Goal: Transaction & Acquisition: Purchase product/service

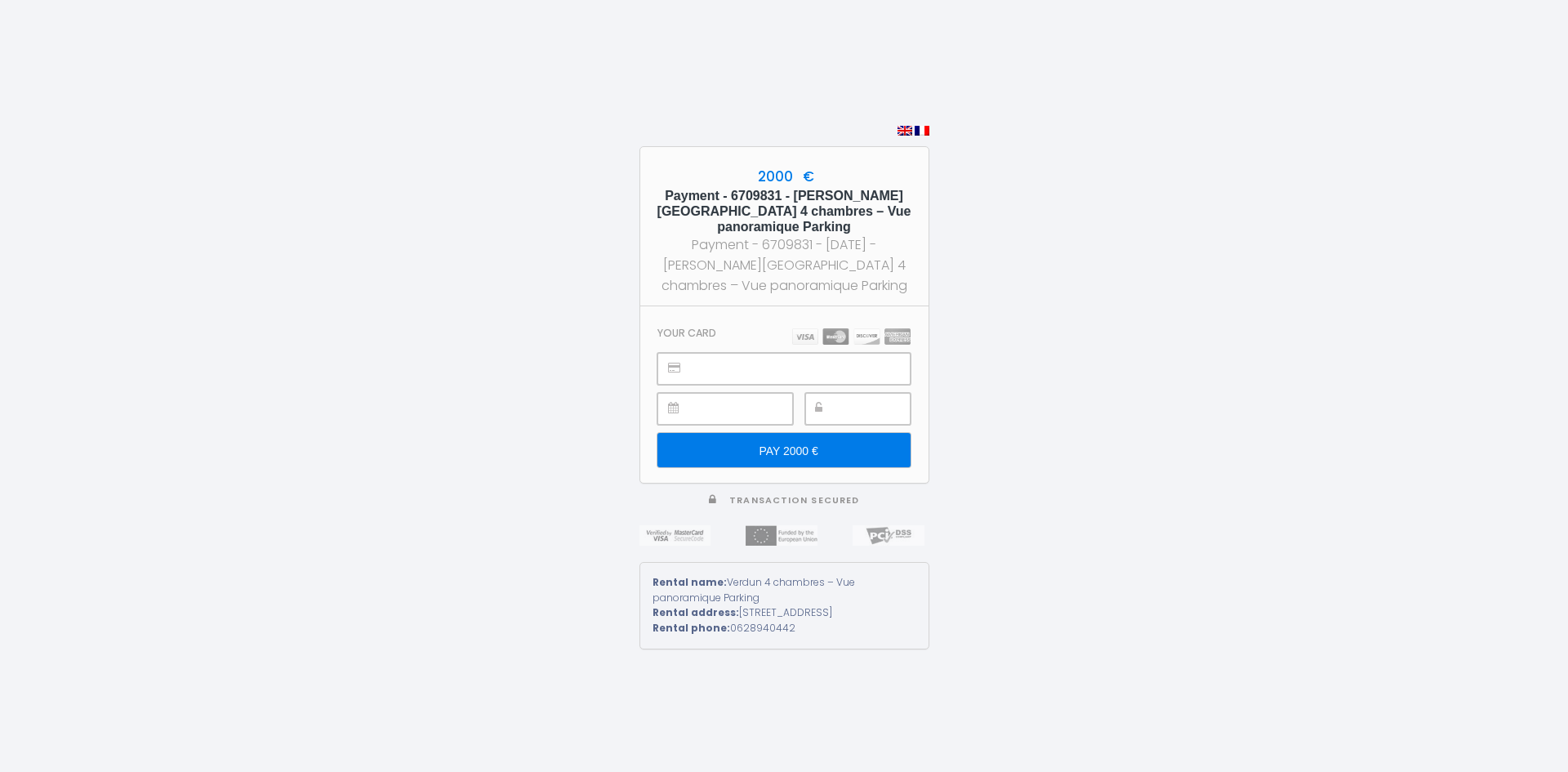
click at [841, 396] on div at bounding box center [858, 408] width 105 height 32
drag, startPoint x: 816, startPoint y: 444, endPoint x: 823, endPoint y: 436, distance: 10.6
click at [817, 444] on input "PAY 2000 €" at bounding box center [784, 450] width 252 height 34
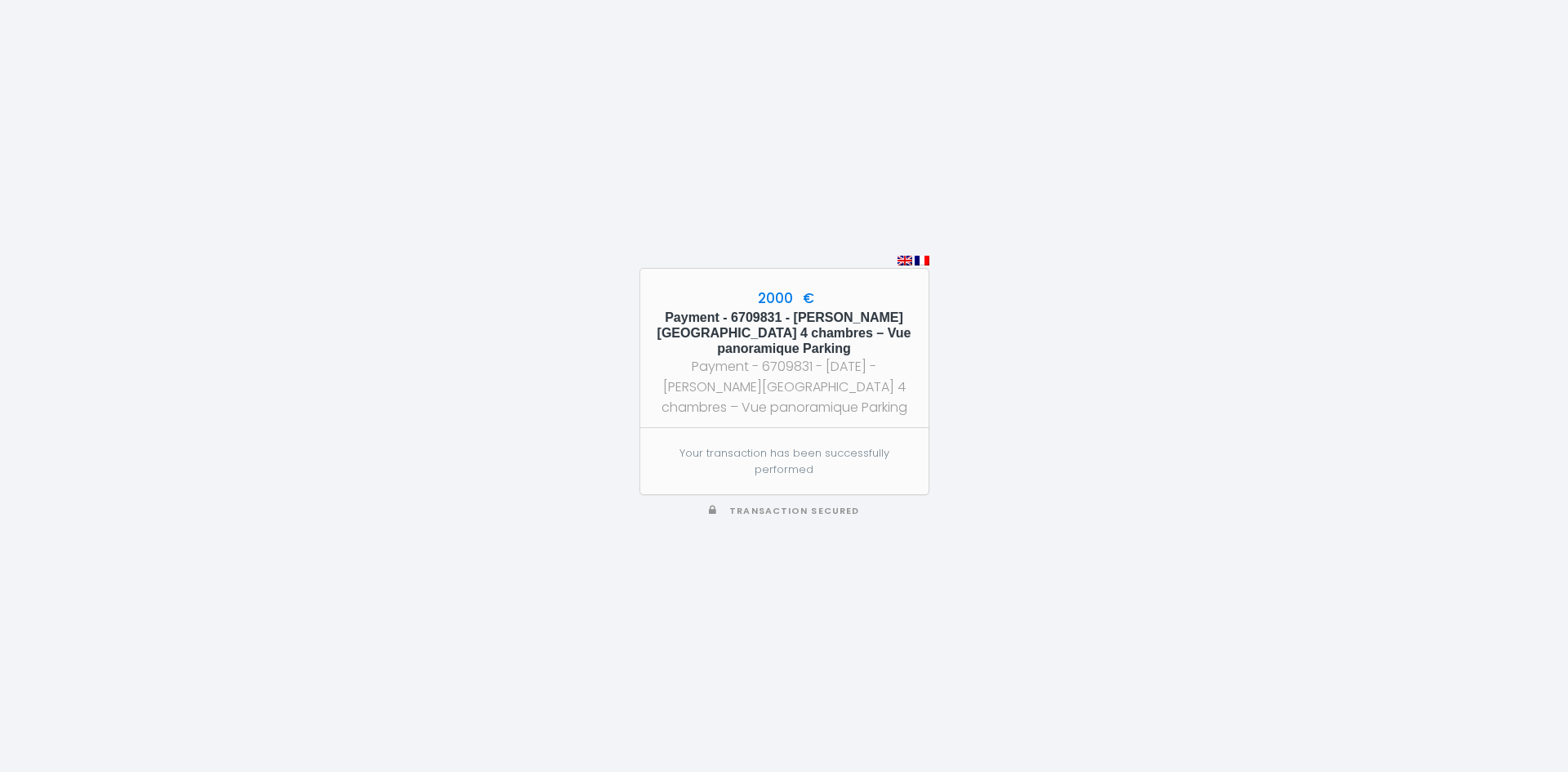
drag, startPoint x: 225, startPoint y: 156, endPoint x: 534, endPoint y: 326, distance: 352.7
click at [226, 155] on div "2000 € Payment - 6709831 - [PERSON_NAME][GEOGRAPHIC_DATA] 4 chambres – Vue pano…" at bounding box center [784, 386] width 1568 height 772
type input "Deposit 500 €"
